Goal: Task Accomplishment & Management: Use online tool/utility

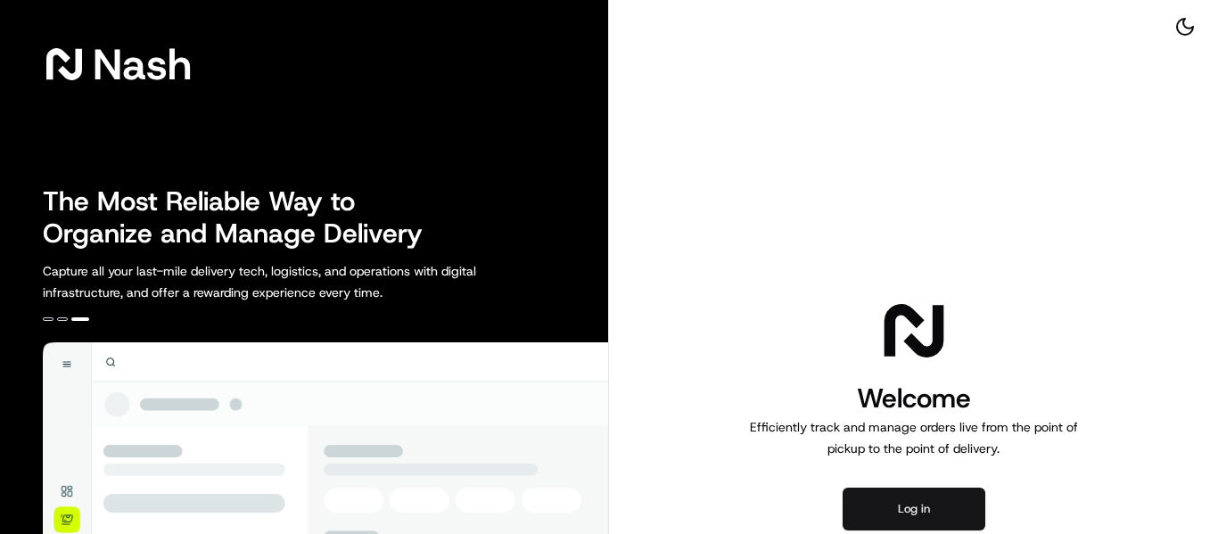
click at [905, 506] on button "Log in" at bounding box center [913, 509] width 143 height 43
